Goal: Task Accomplishment & Management: Complete application form

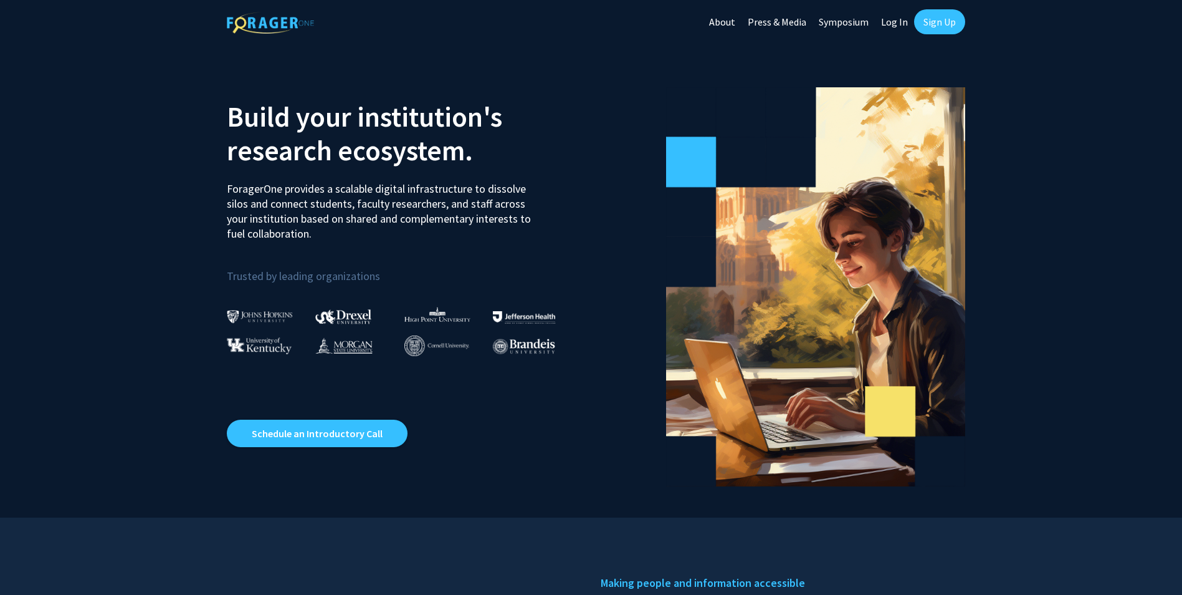
click at [930, 17] on link "Sign Up" at bounding box center [939, 21] width 51 height 25
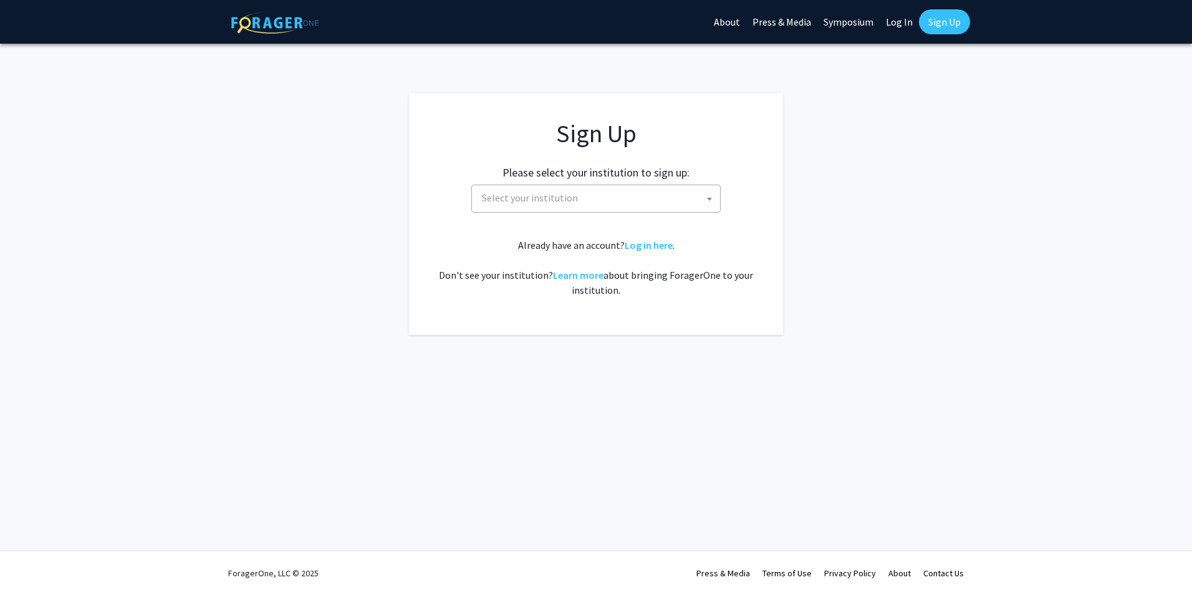
click at [712, 199] on span at bounding box center [709, 198] width 12 height 27
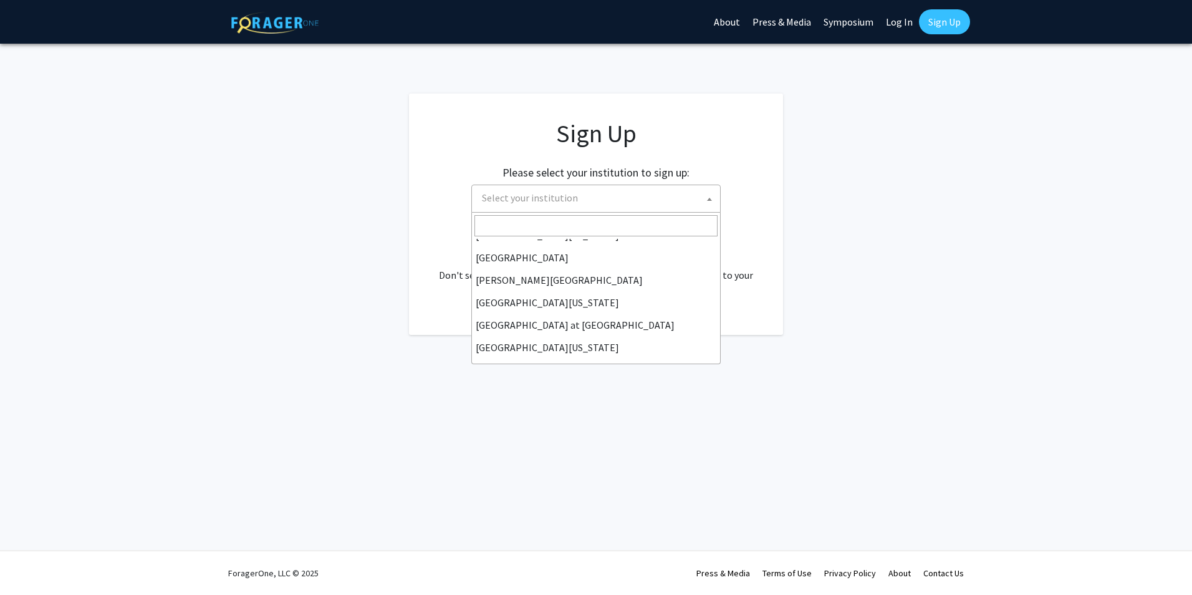
scroll to position [436, 0]
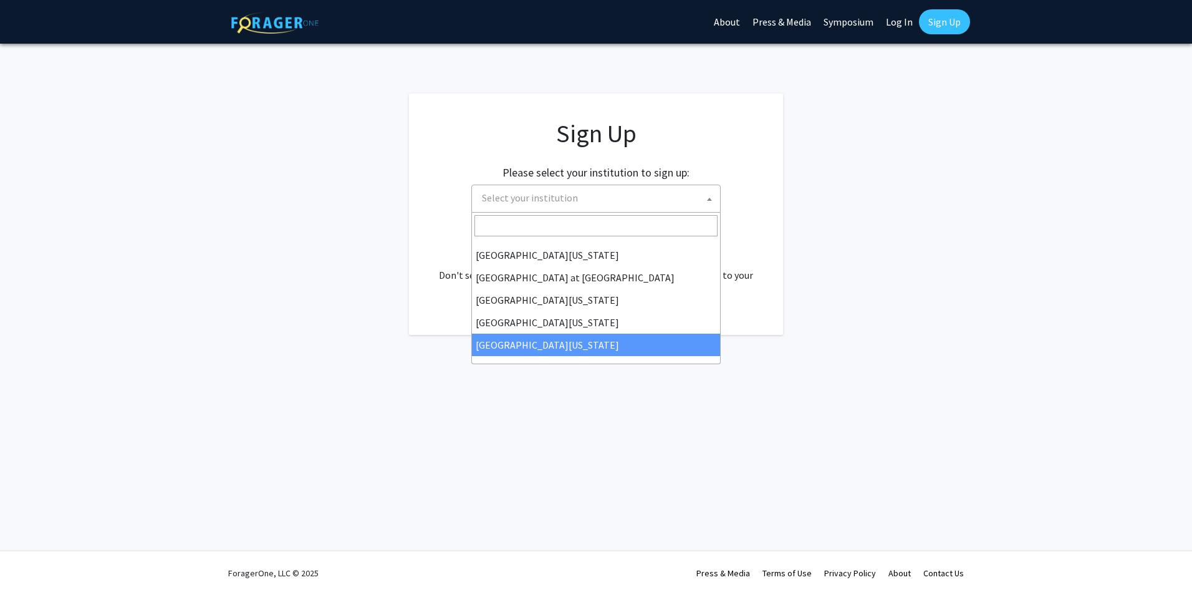
select select "33"
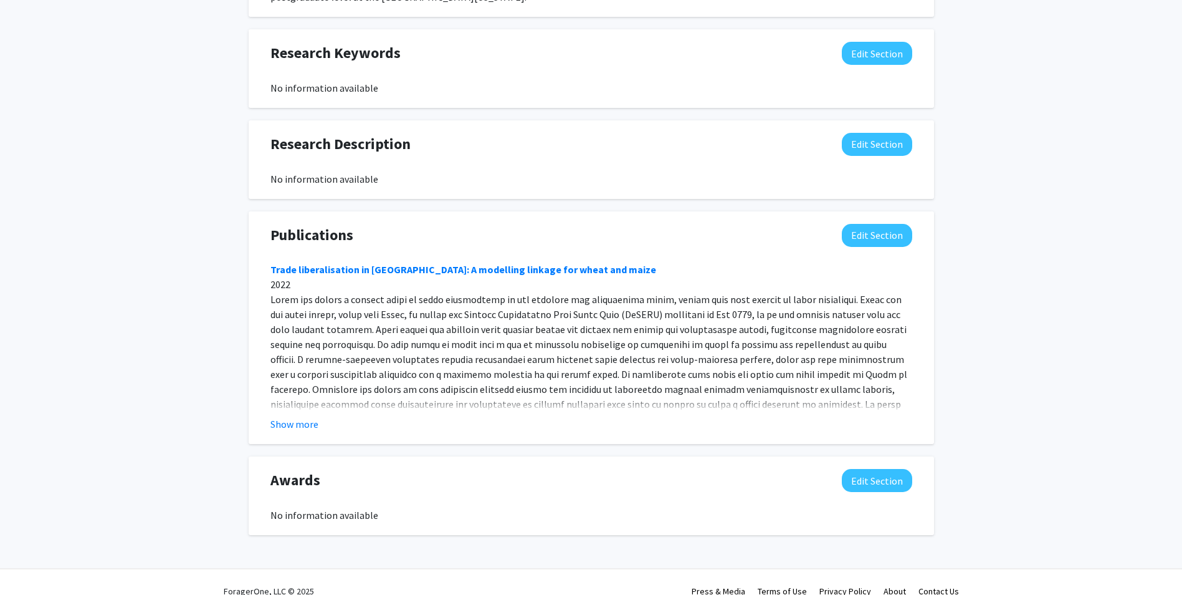
scroll to position [701, 0]
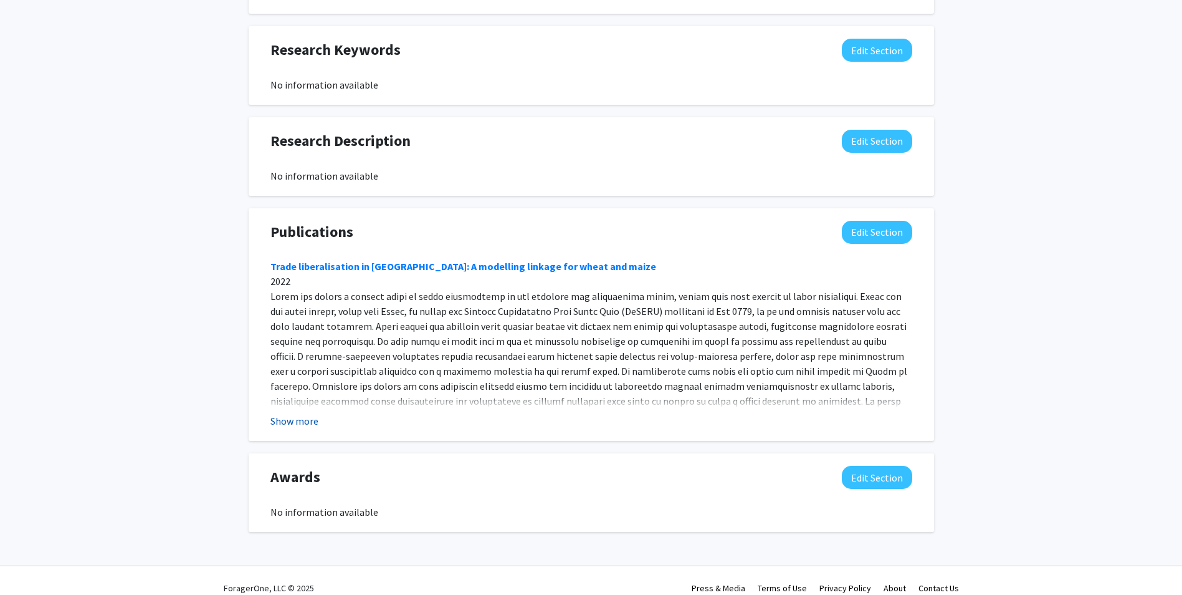
click at [314, 413] on button "Show more" at bounding box center [295, 420] width 48 height 15
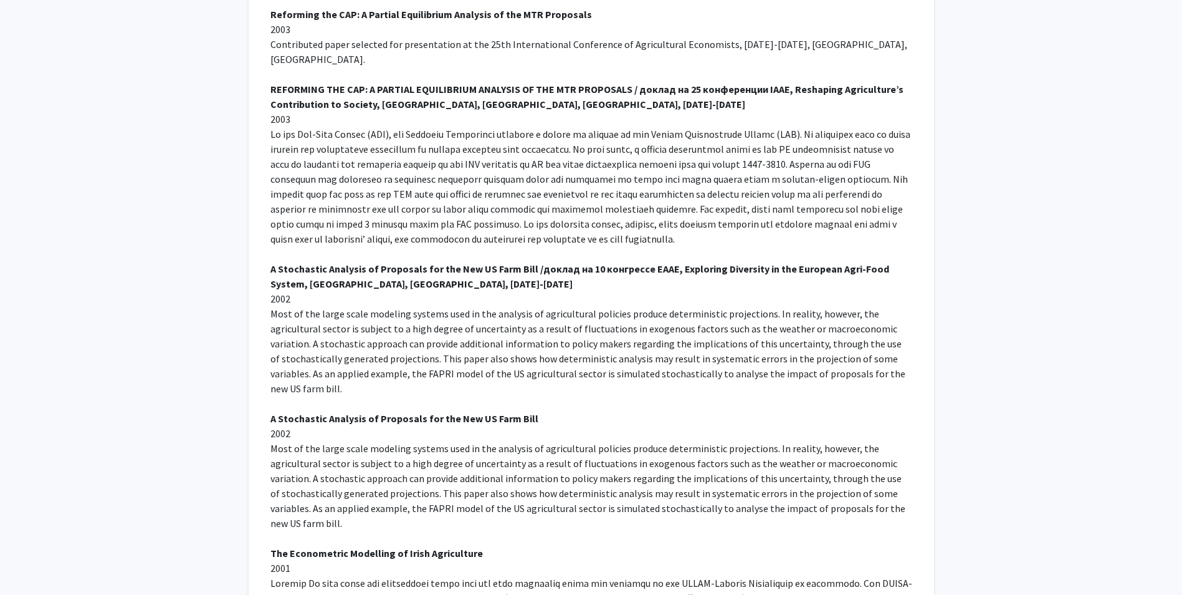
scroll to position [5847, 0]
